Goal: Complete application form: Complete application form

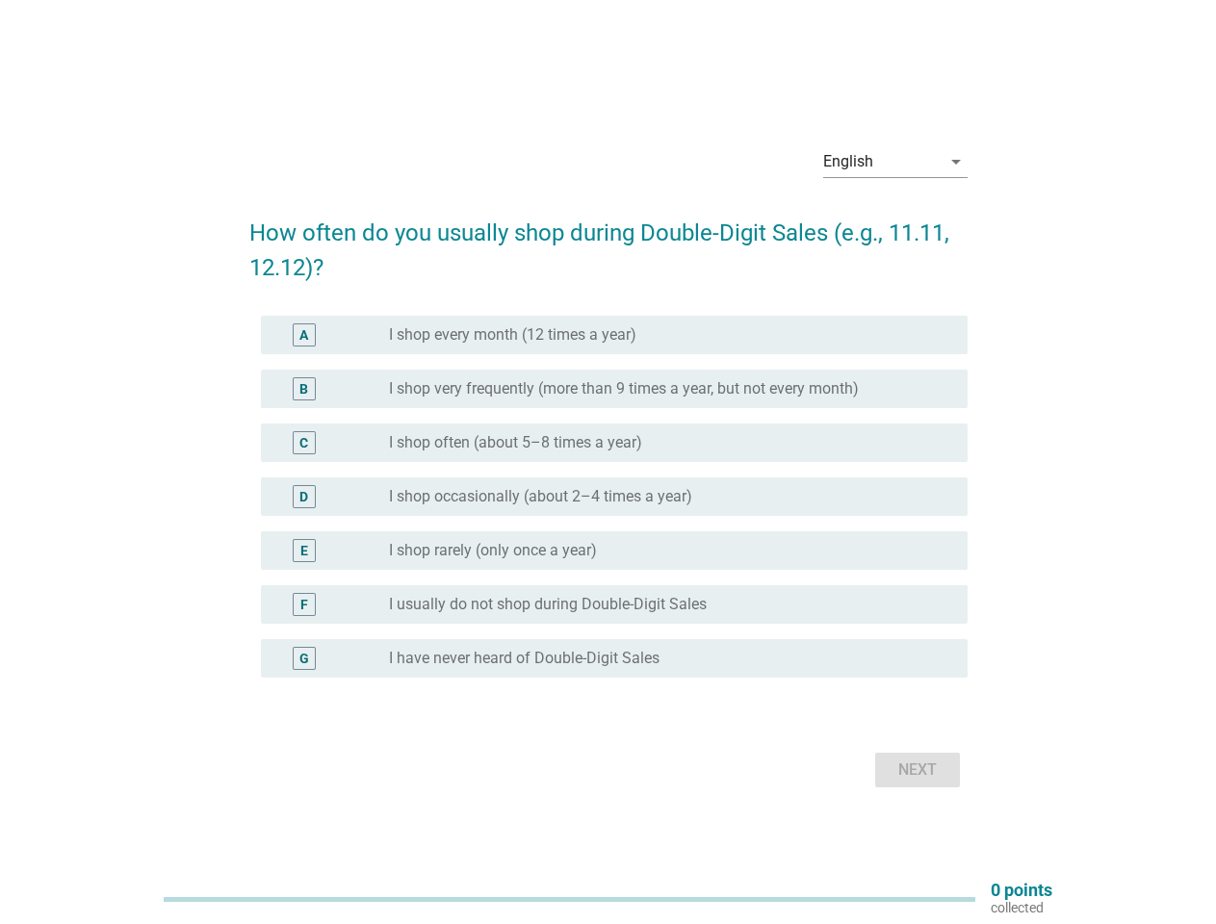
click at [608, 462] on div "C radio_button_unchecked I shop often (about 5–8 times a year)" at bounding box center [608, 443] width 718 height 54
click at [895, 162] on div "English" at bounding box center [881, 161] width 117 height 31
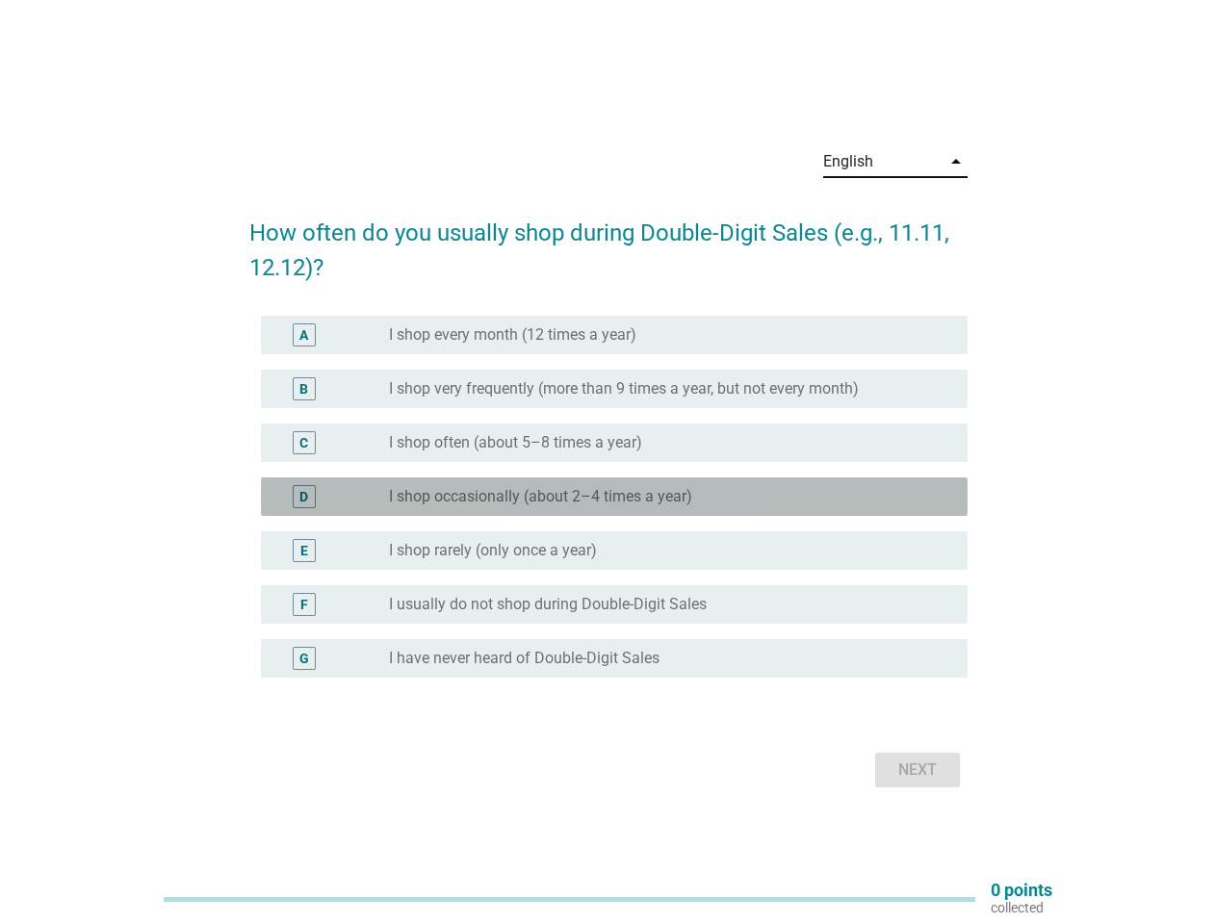
click at [608, 508] on div "D radio_button_unchecked I shop occasionally (about 2–4 times a year)" at bounding box center [614, 496] width 707 height 39
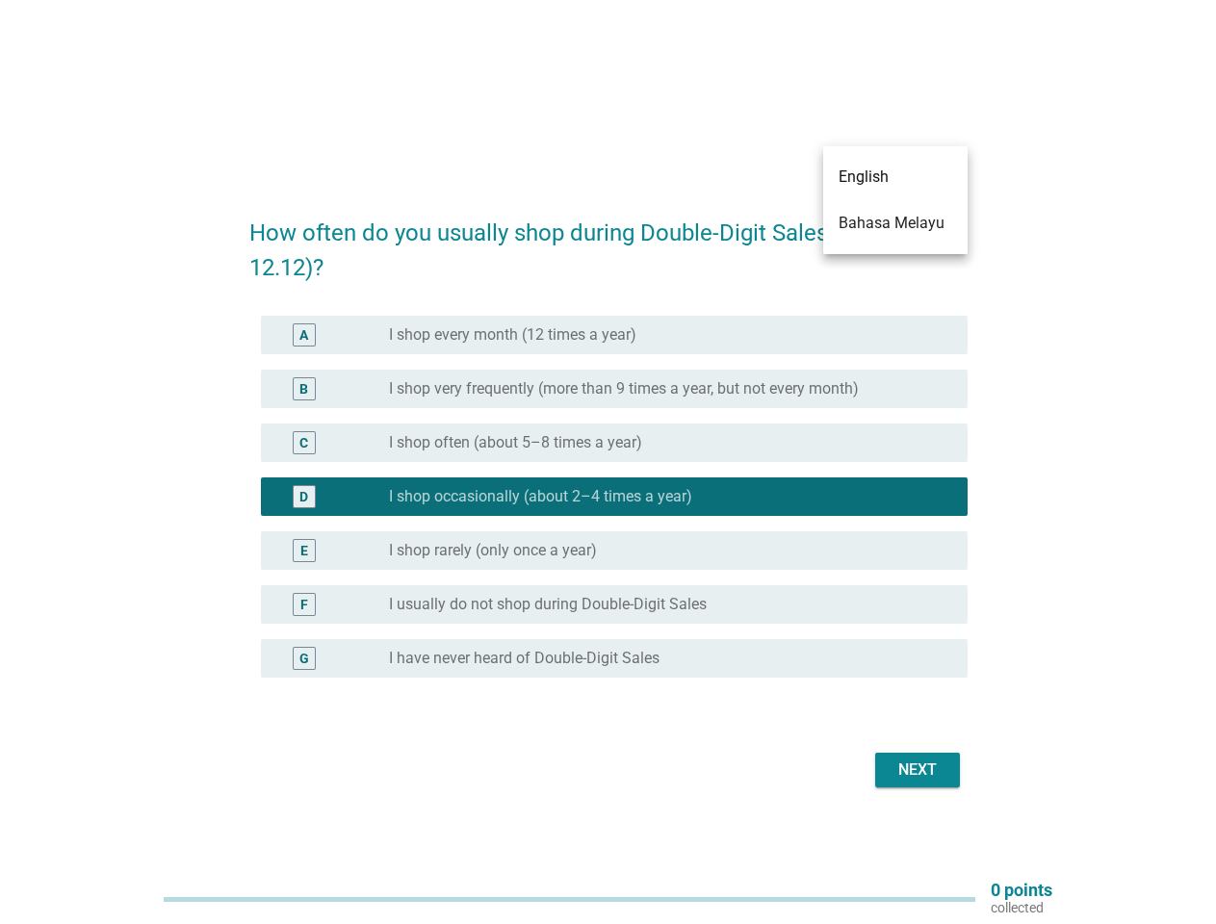
click at [608, 497] on label "I shop occasionally (about 2–4 times a year)" at bounding box center [540, 496] width 303 height 19
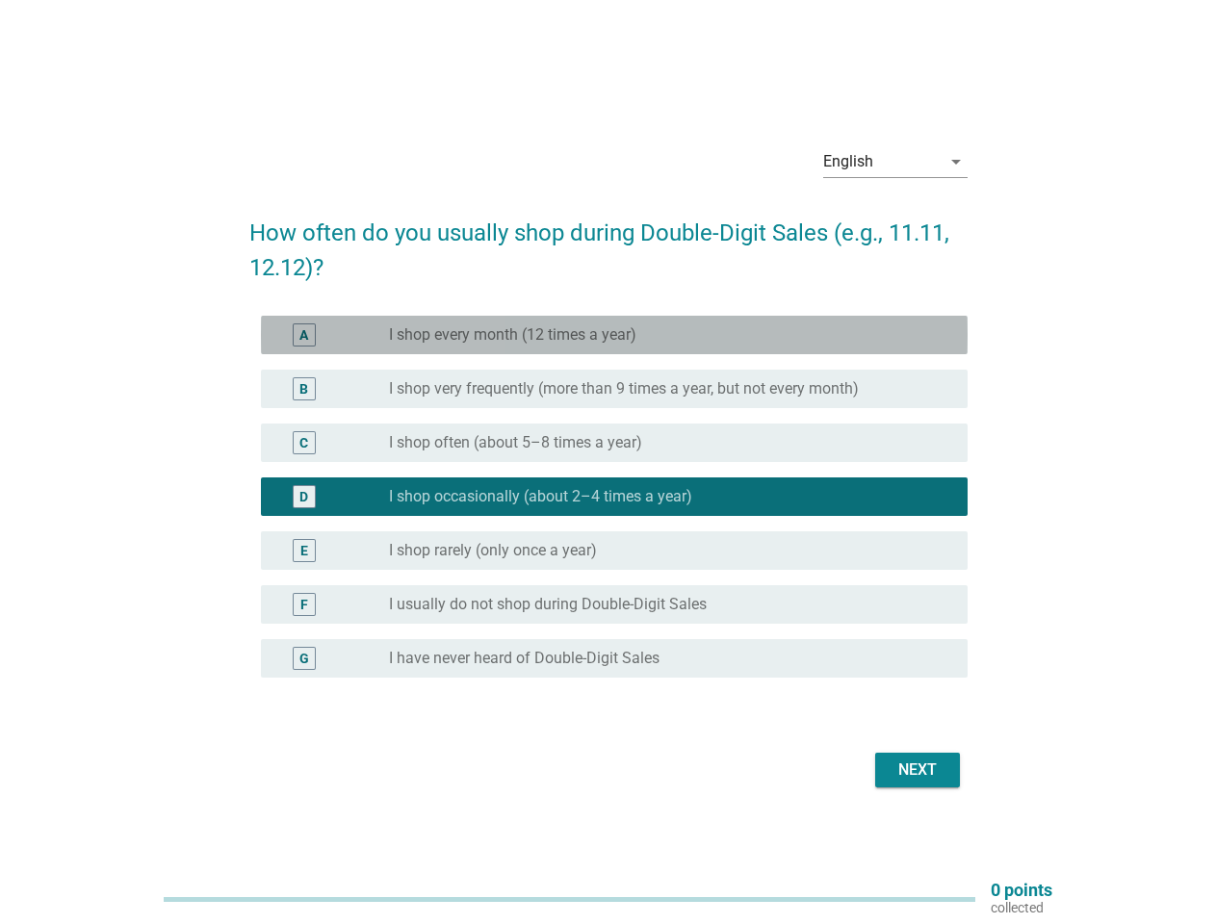
click at [614, 335] on label "I shop every month (12 times a year)" at bounding box center [512, 334] width 247 height 19
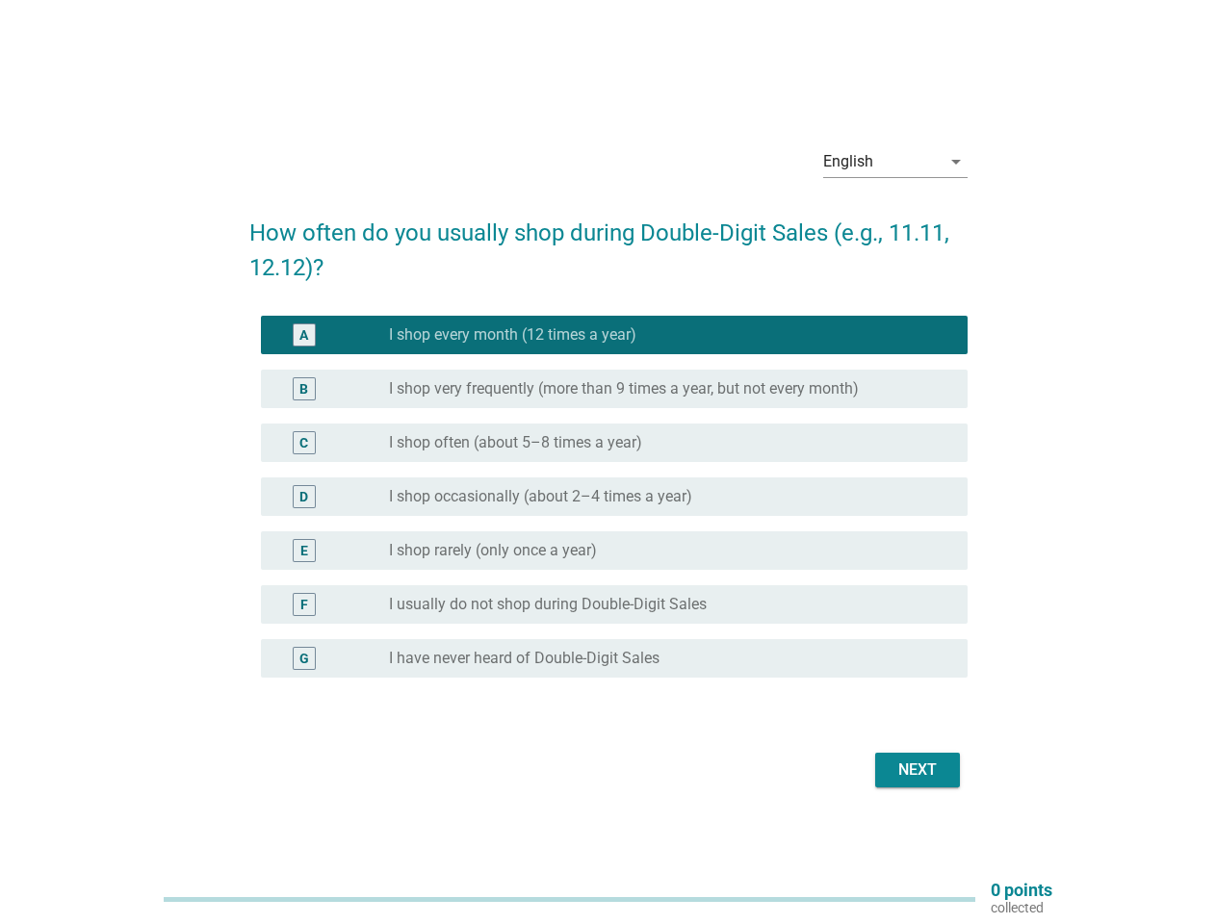
click at [512, 335] on label "I shop every month (12 times a year)" at bounding box center [512, 334] width 247 height 19
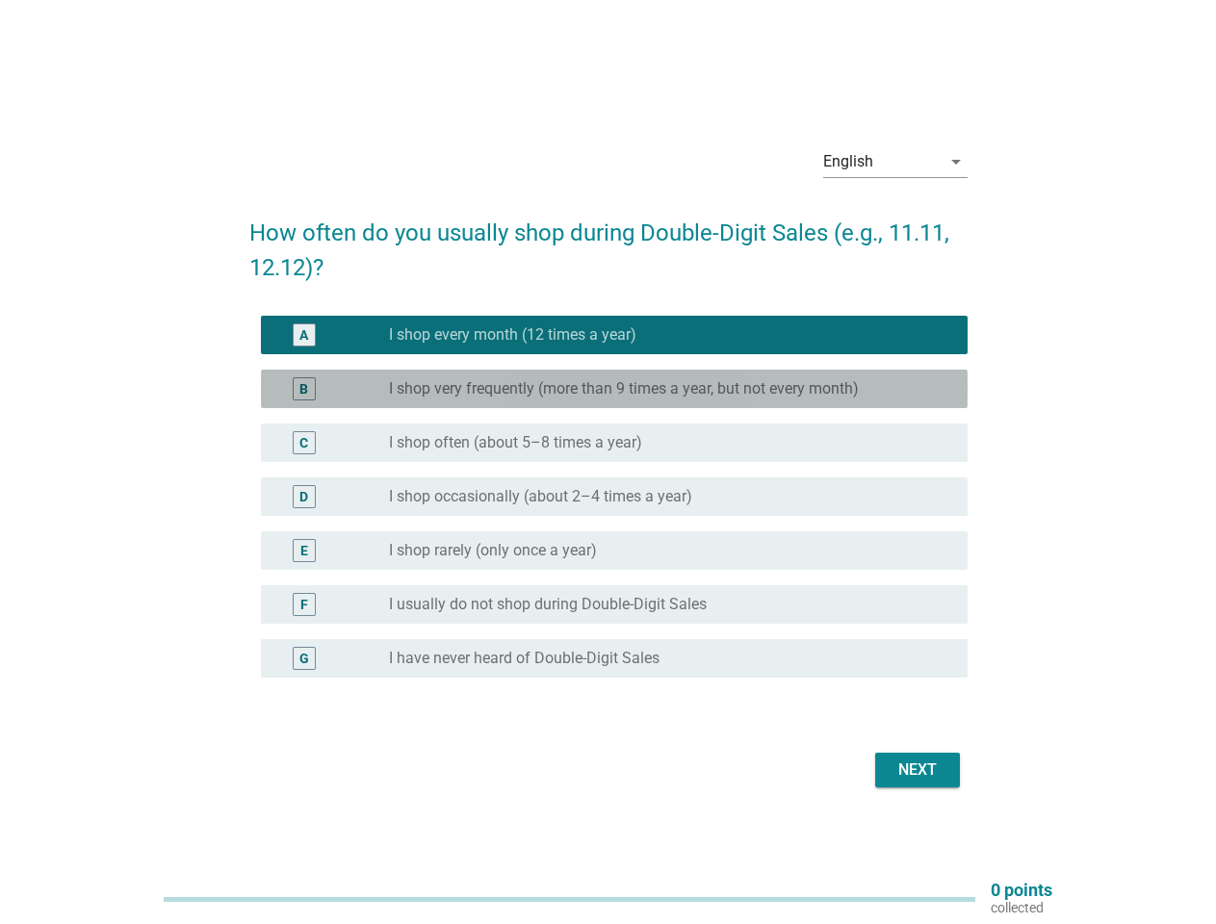
click at [614, 389] on label "I shop very frequently (more than 9 times a year, but not every month)" at bounding box center [624, 388] width 470 height 19
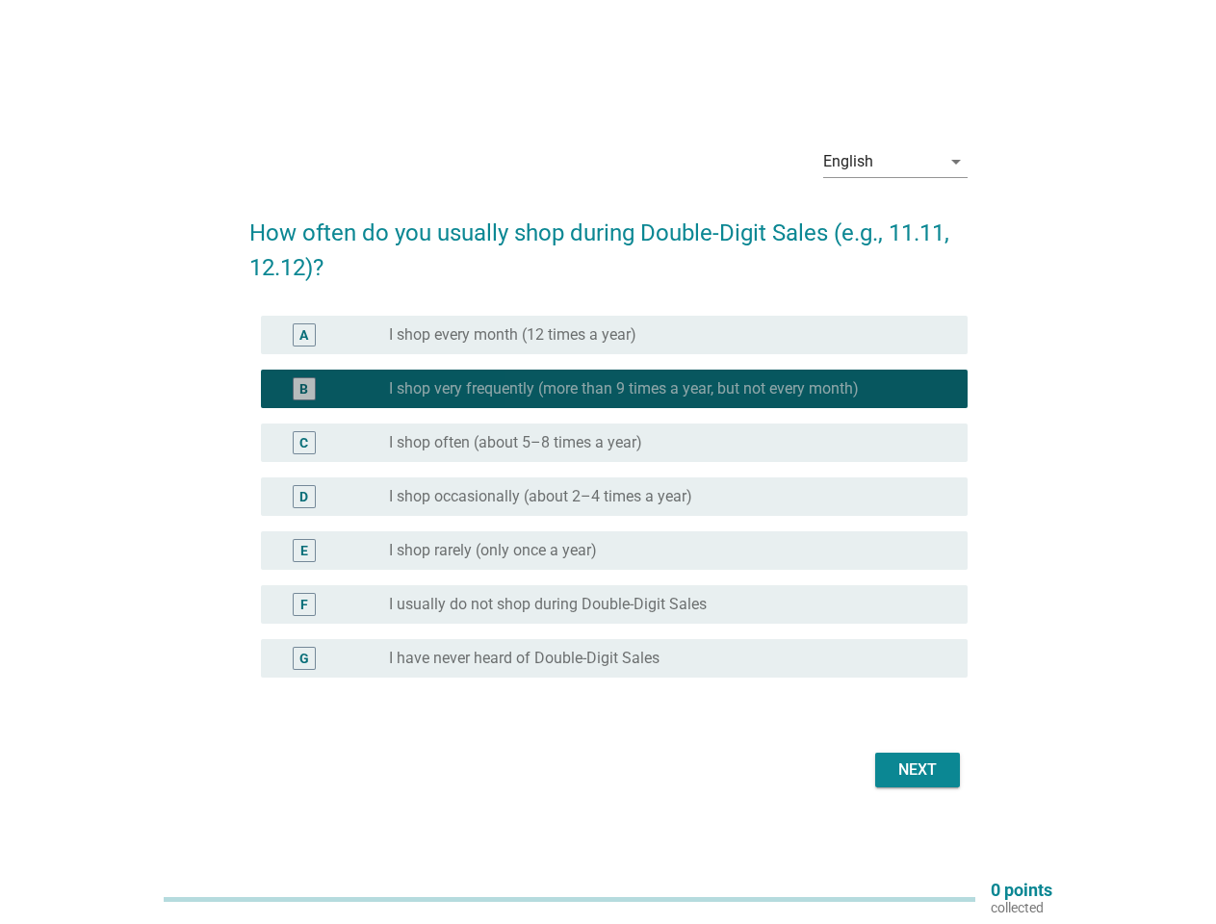
click at [624, 389] on label "I shop very frequently (more than 9 times a year, but not every month)" at bounding box center [624, 388] width 470 height 19
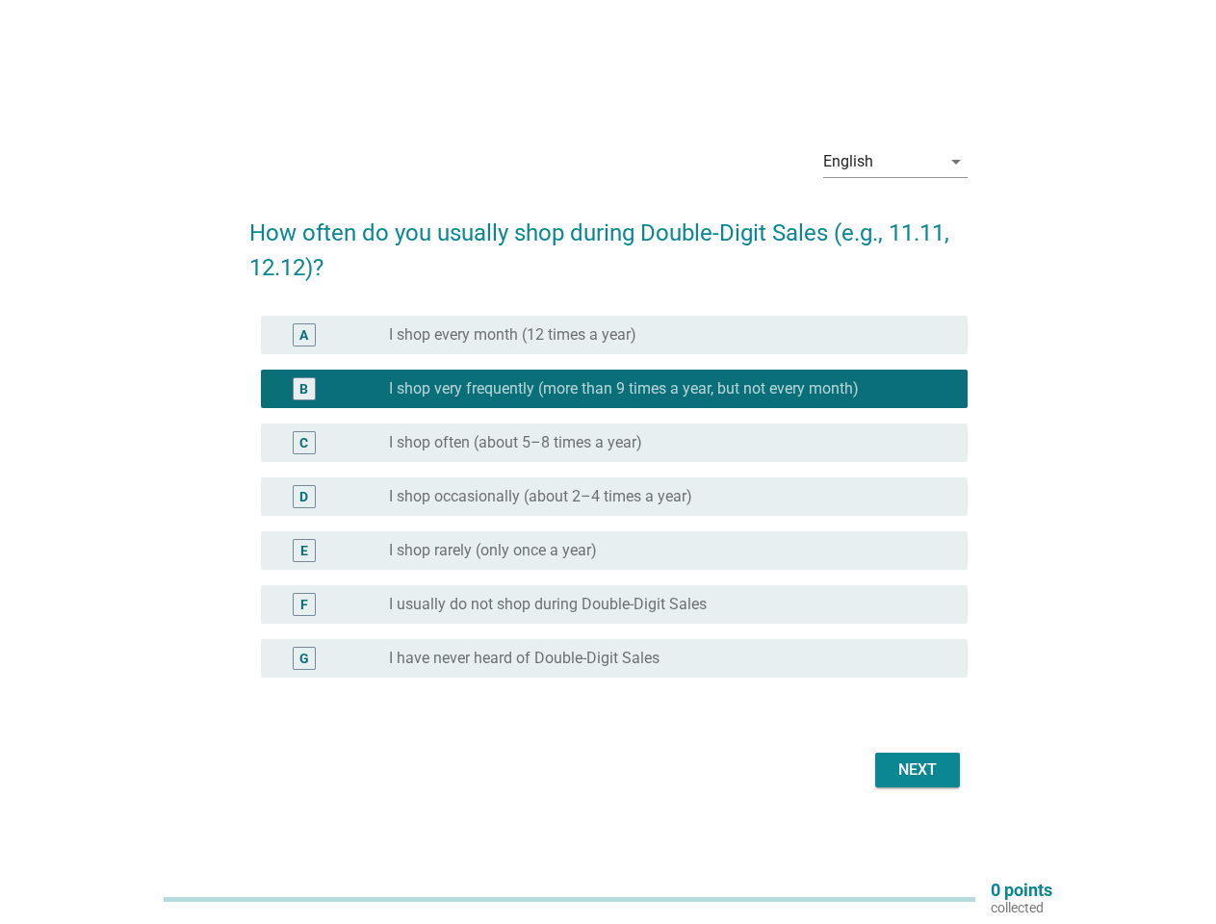
click at [614, 443] on label "I shop often (about 5–8 times a year)" at bounding box center [515, 442] width 253 height 19
click at [515, 443] on label "I shop often (about 5–8 times a year)" at bounding box center [515, 442] width 253 height 19
